Goal: Information Seeking & Learning: Learn about a topic

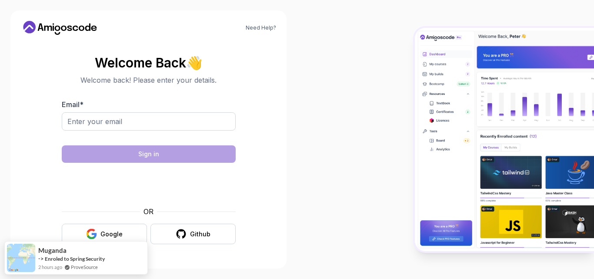
click at [409, 73] on body "Need Help? Welcome Back 👋 Welcome back! Please enter your details. Email * Sign…" at bounding box center [297, 139] width 594 height 279
click at [112, 236] on div "Google" at bounding box center [111, 234] width 22 height 9
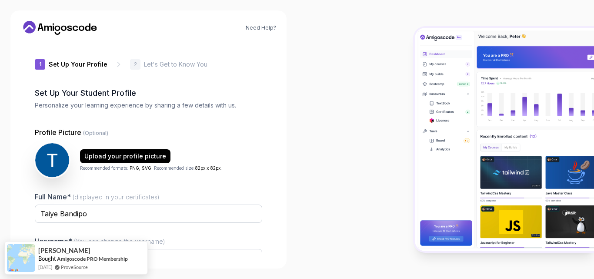
type input "happymongoose8cdd4"
click at [319, 30] on div at bounding box center [445, 139] width 297 height 279
click at [479, 123] on img at bounding box center [504, 139] width 179 height 223
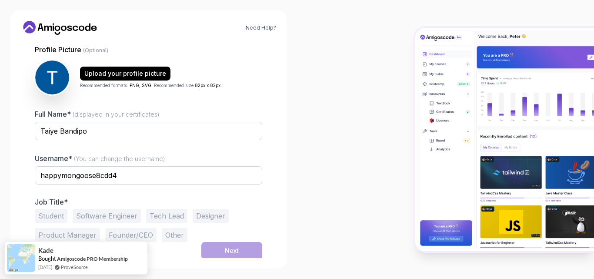
scroll to position [84, 0]
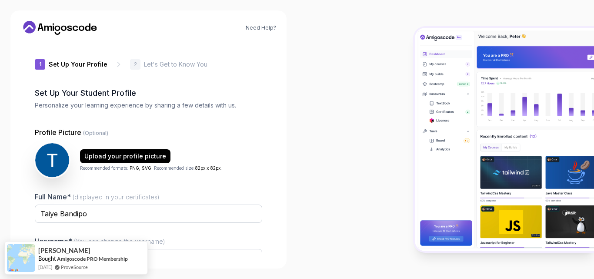
type input "spicyquokka01e79"
click at [118, 64] on icon at bounding box center [119, 64] width 2 height 4
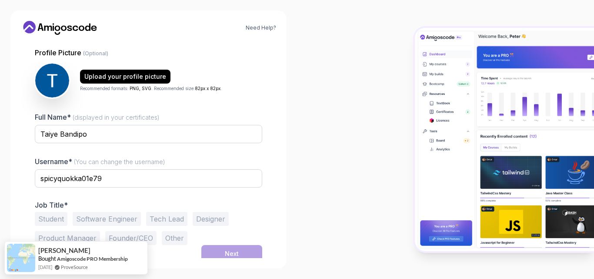
scroll to position [84, 0]
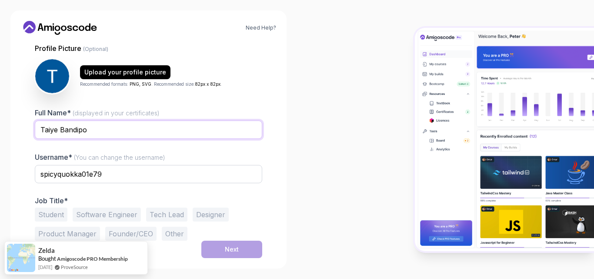
click at [177, 128] on input "Taiye Bandipo" at bounding box center [148, 129] width 227 height 18
type input "Taiye Bandipo"
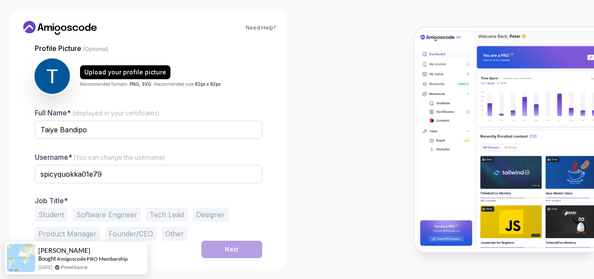
click at [49, 80] on img at bounding box center [52, 76] width 36 height 36
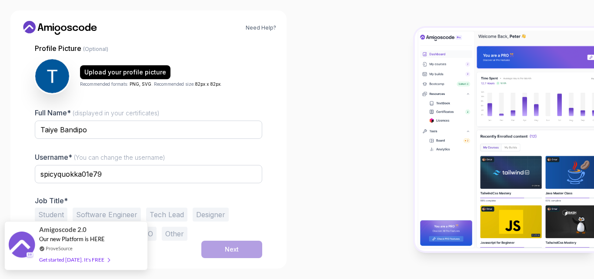
click at [58, 261] on div "Get started [DATE]. It's FREE" at bounding box center [74, 259] width 70 height 10
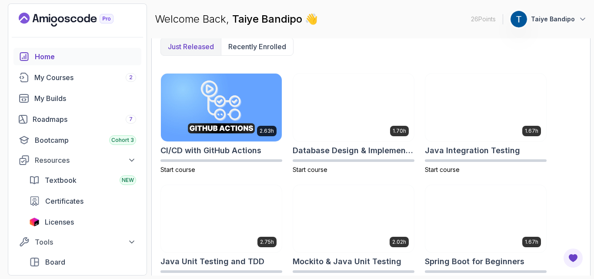
scroll to position [238, 0]
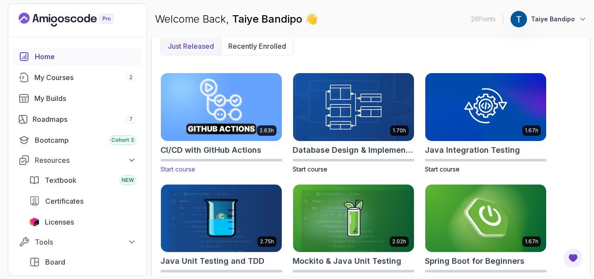
click at [189, 112] on img at bounding box center [221, 106] width 127 height 71
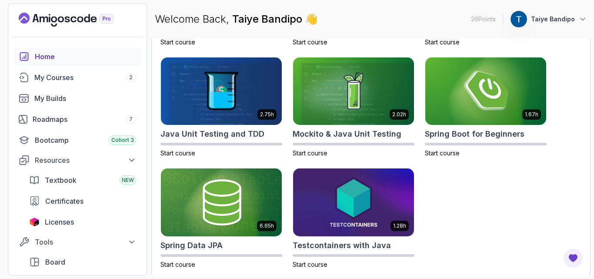
scroll to position [368, 0]
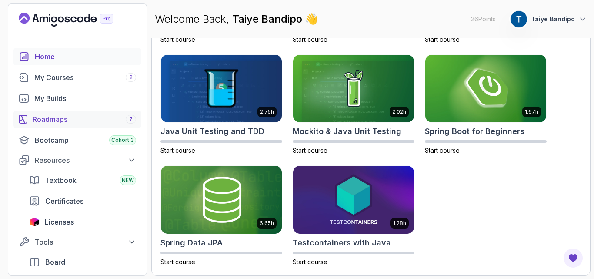
click at [60, 115] on div "Roadmaps 7" at bounding box center [84, 119] width 103 height 10
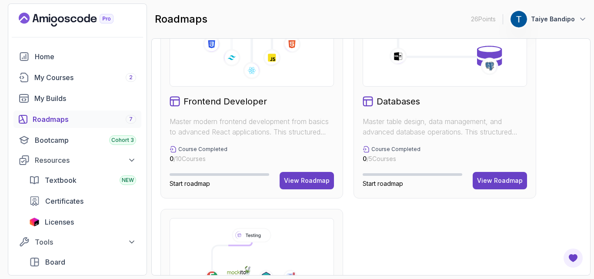
scroll to position [491, 0]
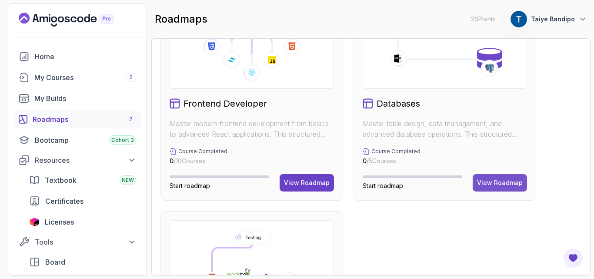
click at [488, 188] on button "View Roadmap" at bounding box center [500, 182] width 54 height 17
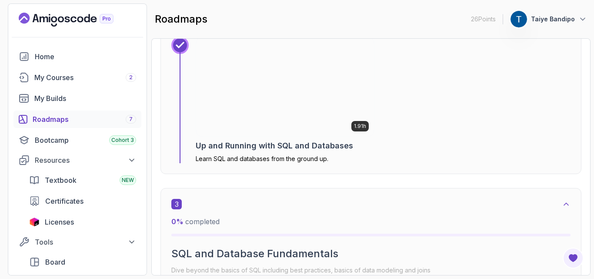
scroll to position [761, 0]
